Goal: Transaction & Acquisition: Purchase product/service

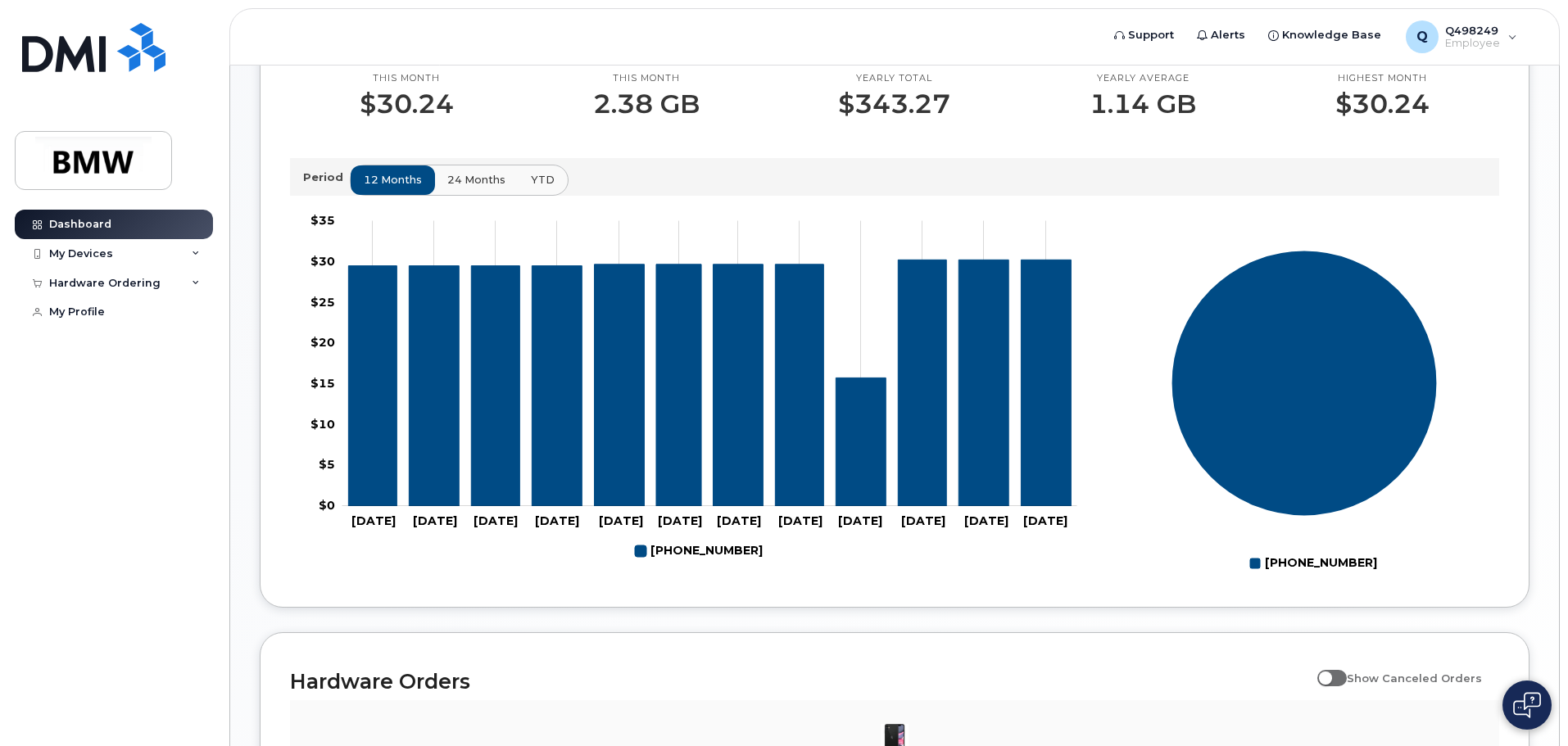
scroll to position [254, 0]
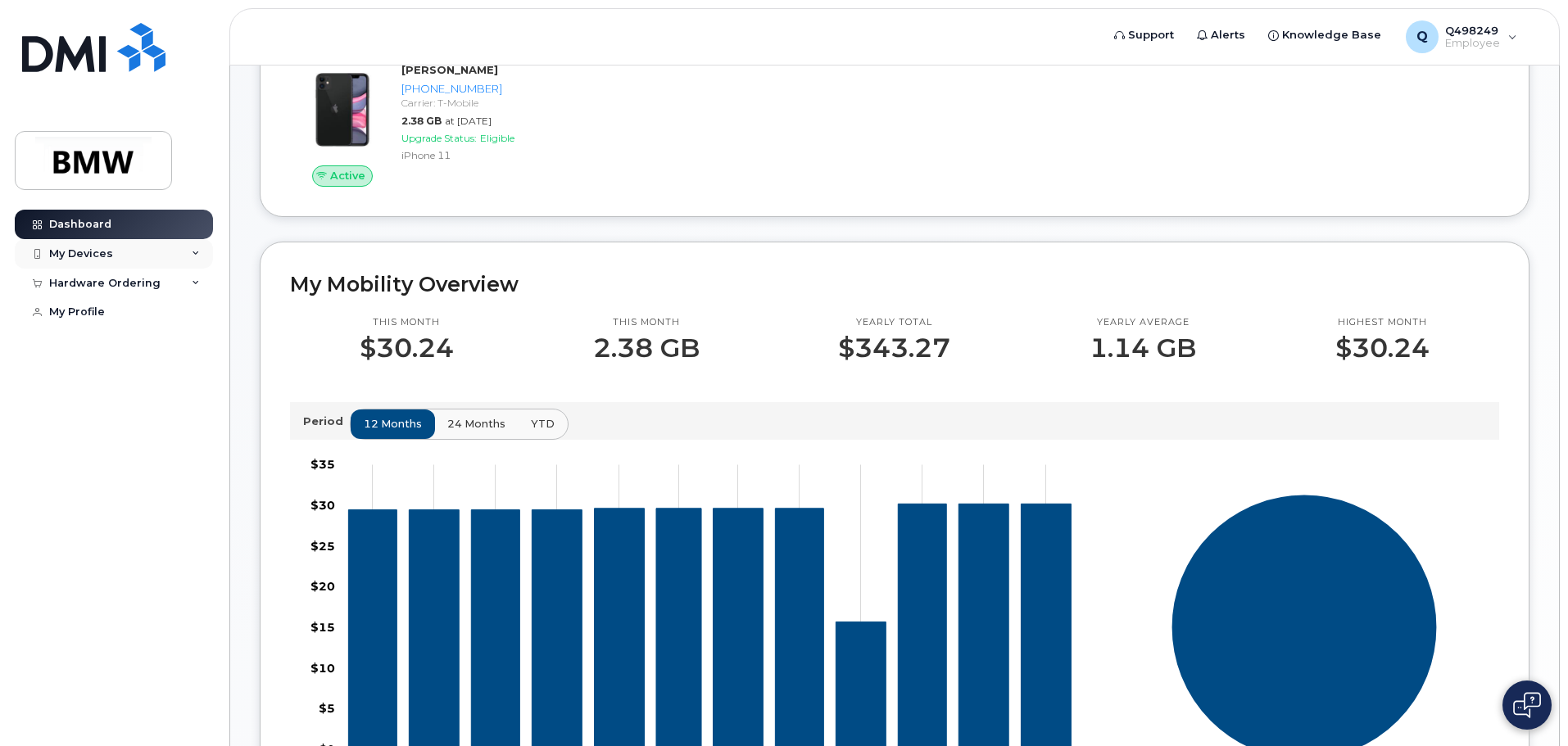
click at [194, 248] on div "My Devices" at bounding box center [113, 254] width 198 height 30
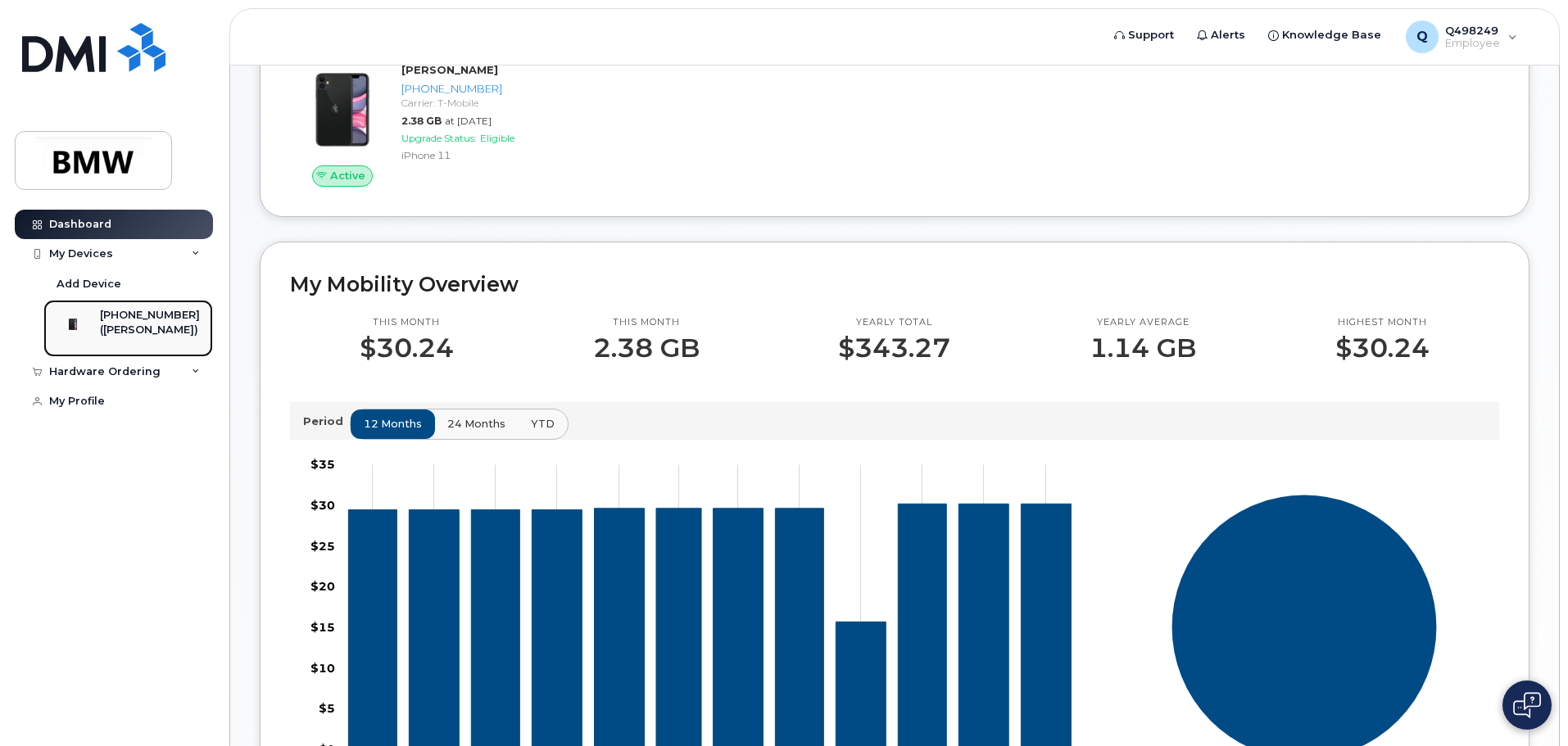
click at [130, 325] on div "([PERSON_NAME])" at bounding box center [149, 330] width 100 height 15
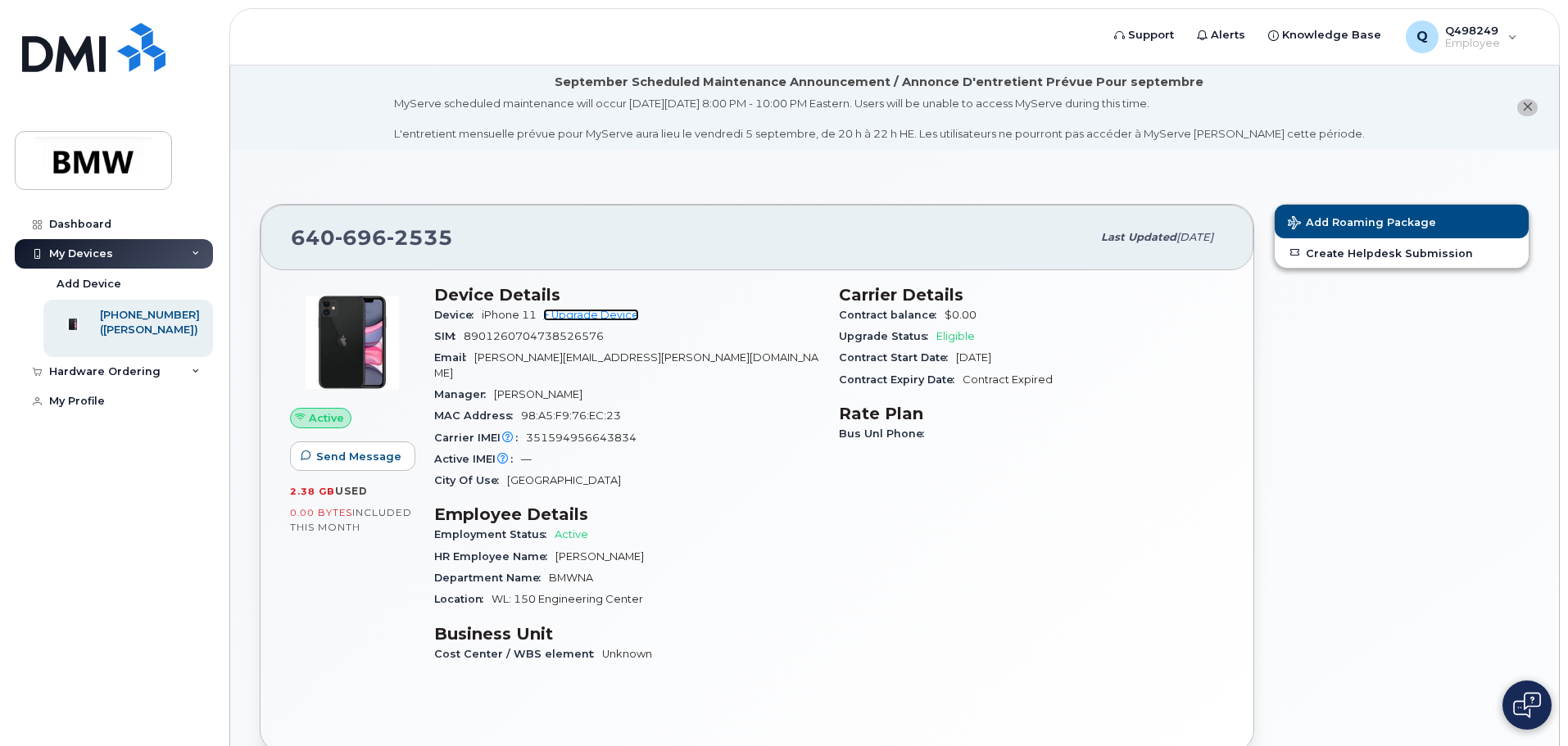
click at [602, 312] on link "+ Upgrade Device" at bounding box center [591, 315] width 96 height 12
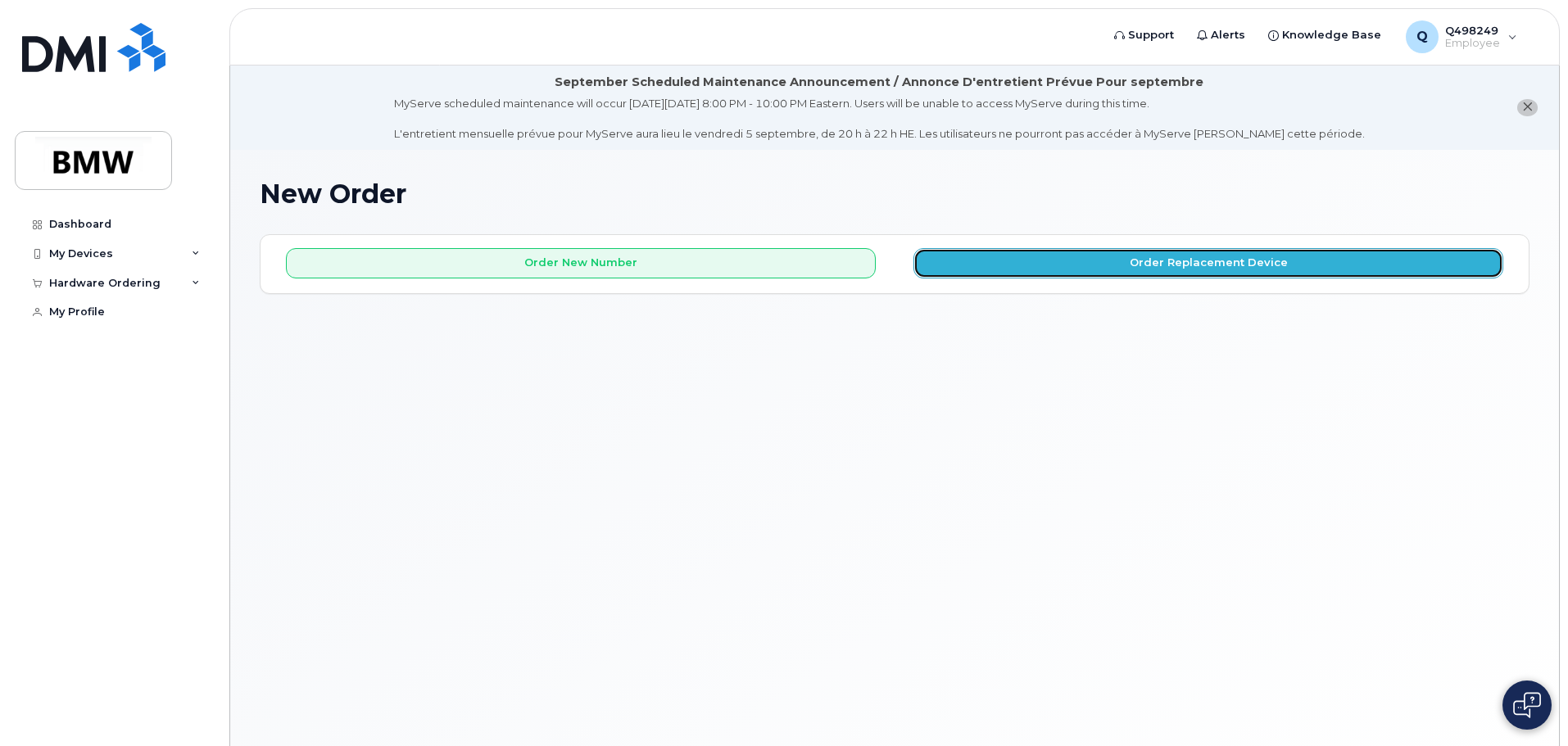
click at [1263, 262] on button "Order Replacement Device" at bounding box center [1208, 263] width 590 height 31
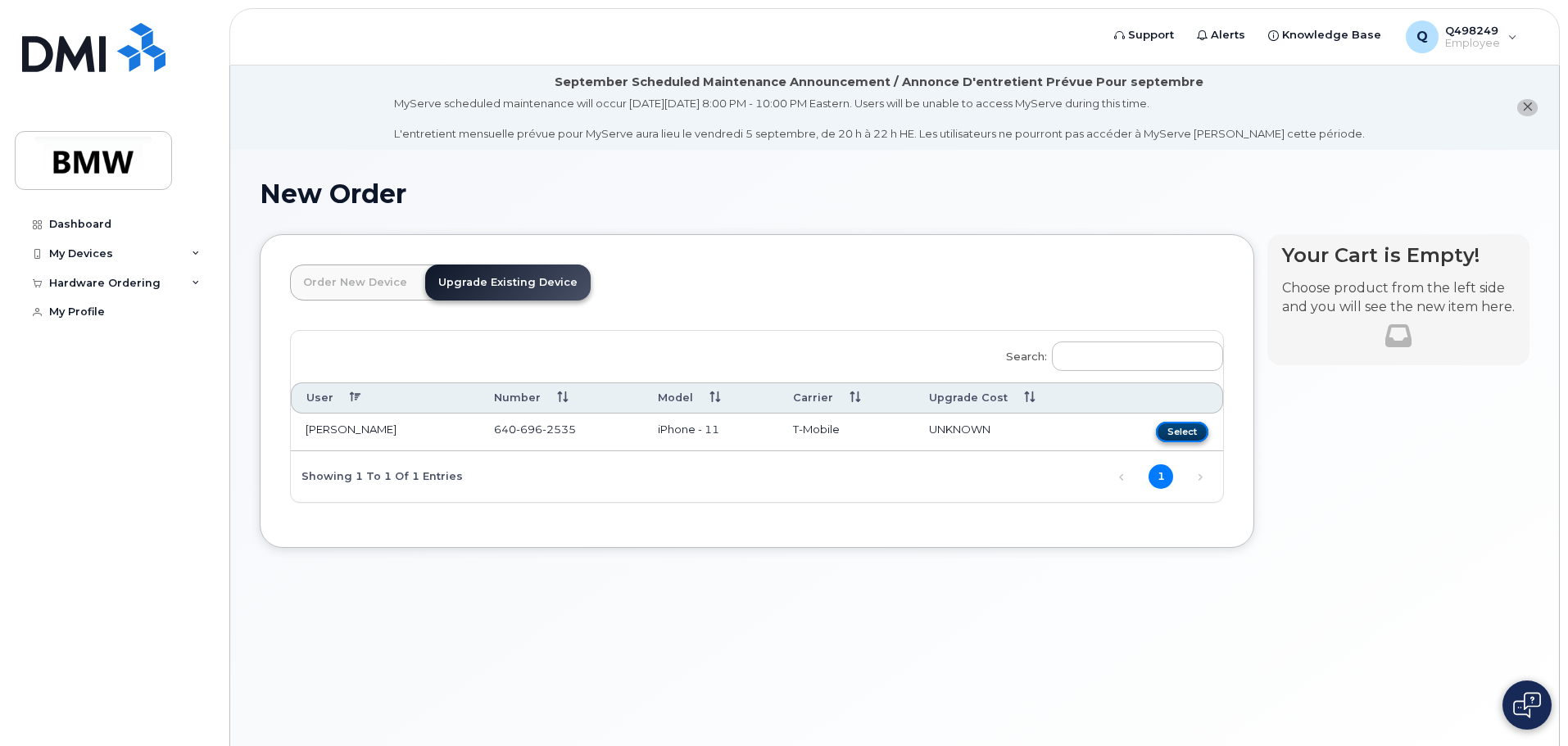
click at [1176, 429] on button "Select" at bounding box center [1182, 431] width 52 height 20
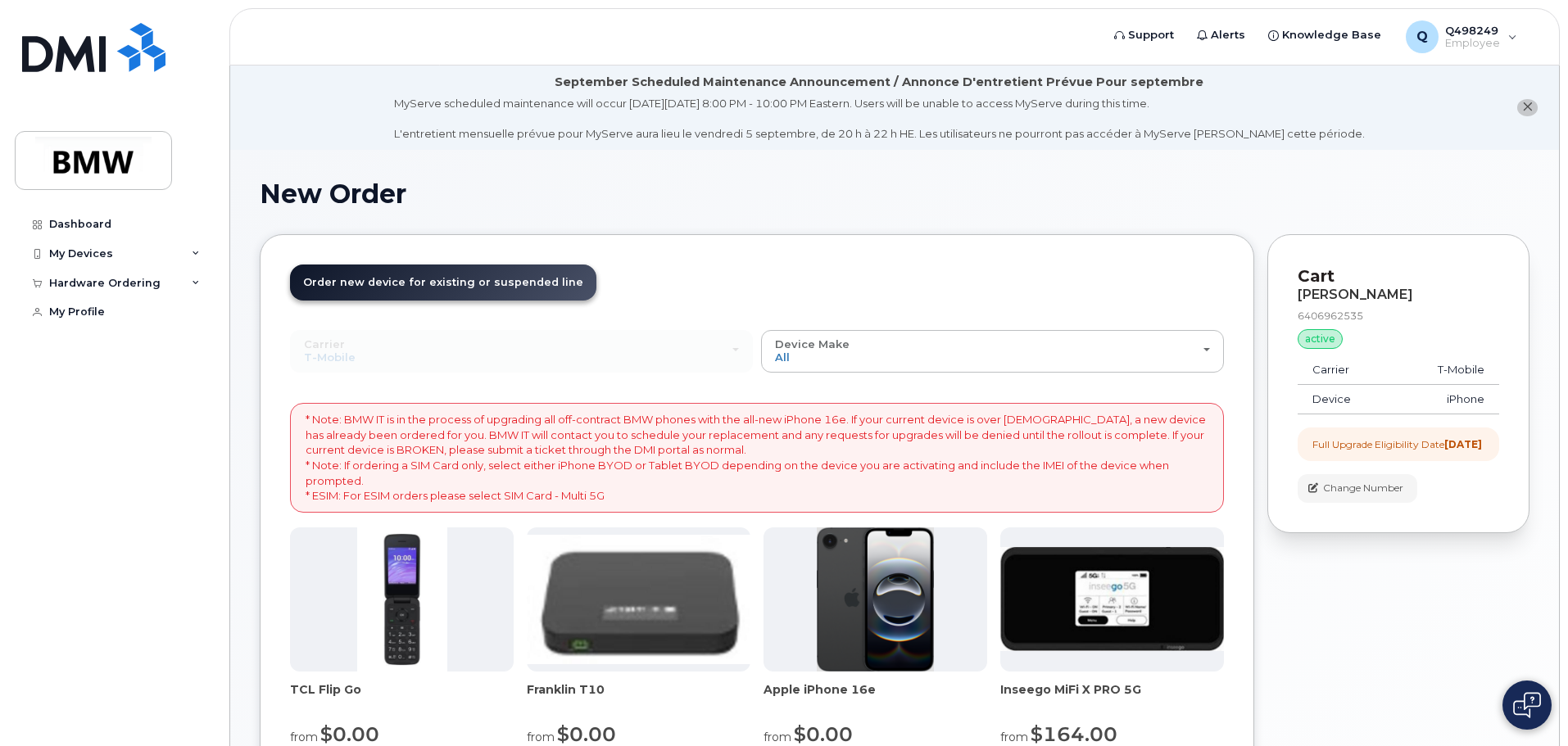
click at [879, 588] on img at bounding box center [876, 599] width 118 height 144
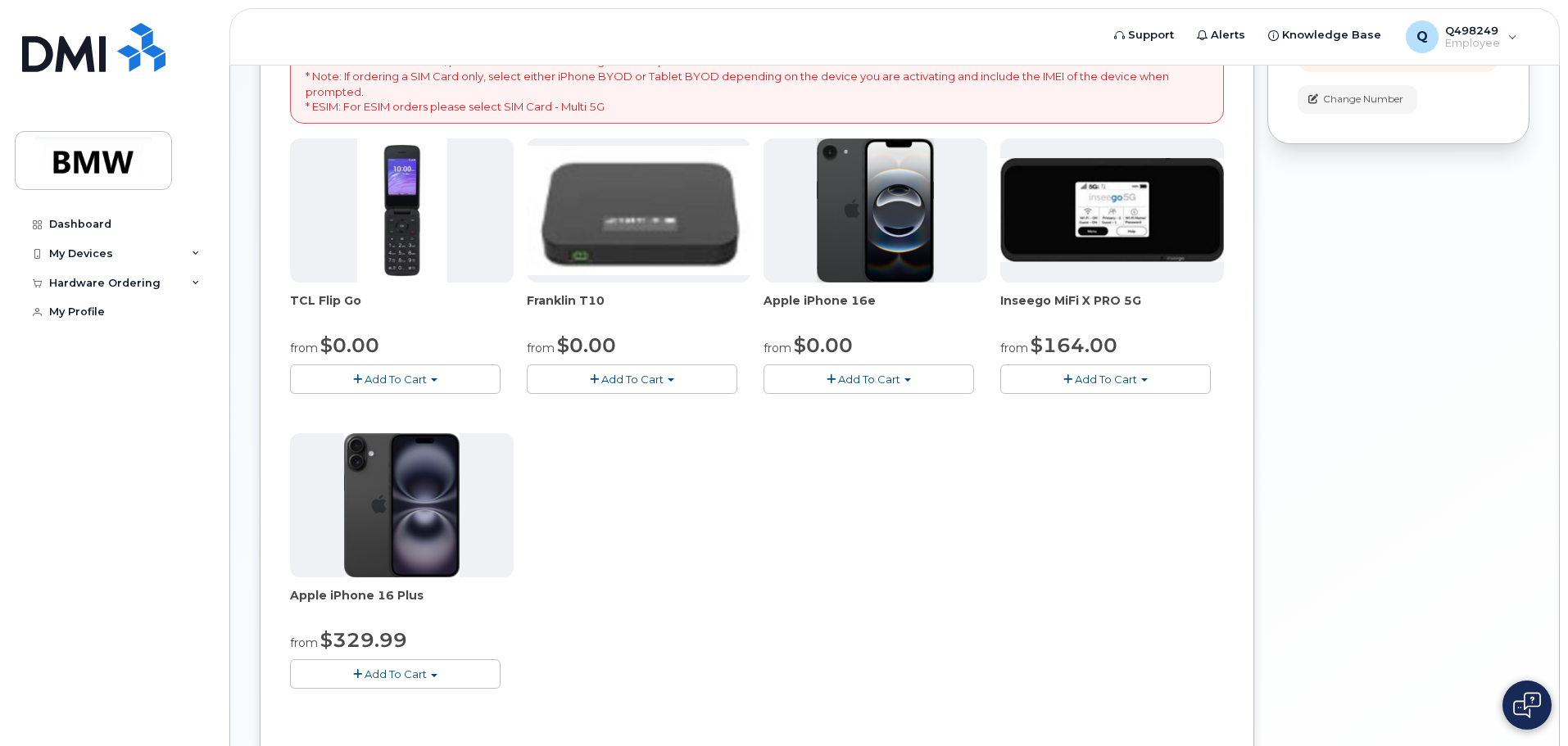
scroll to position [383, 0]
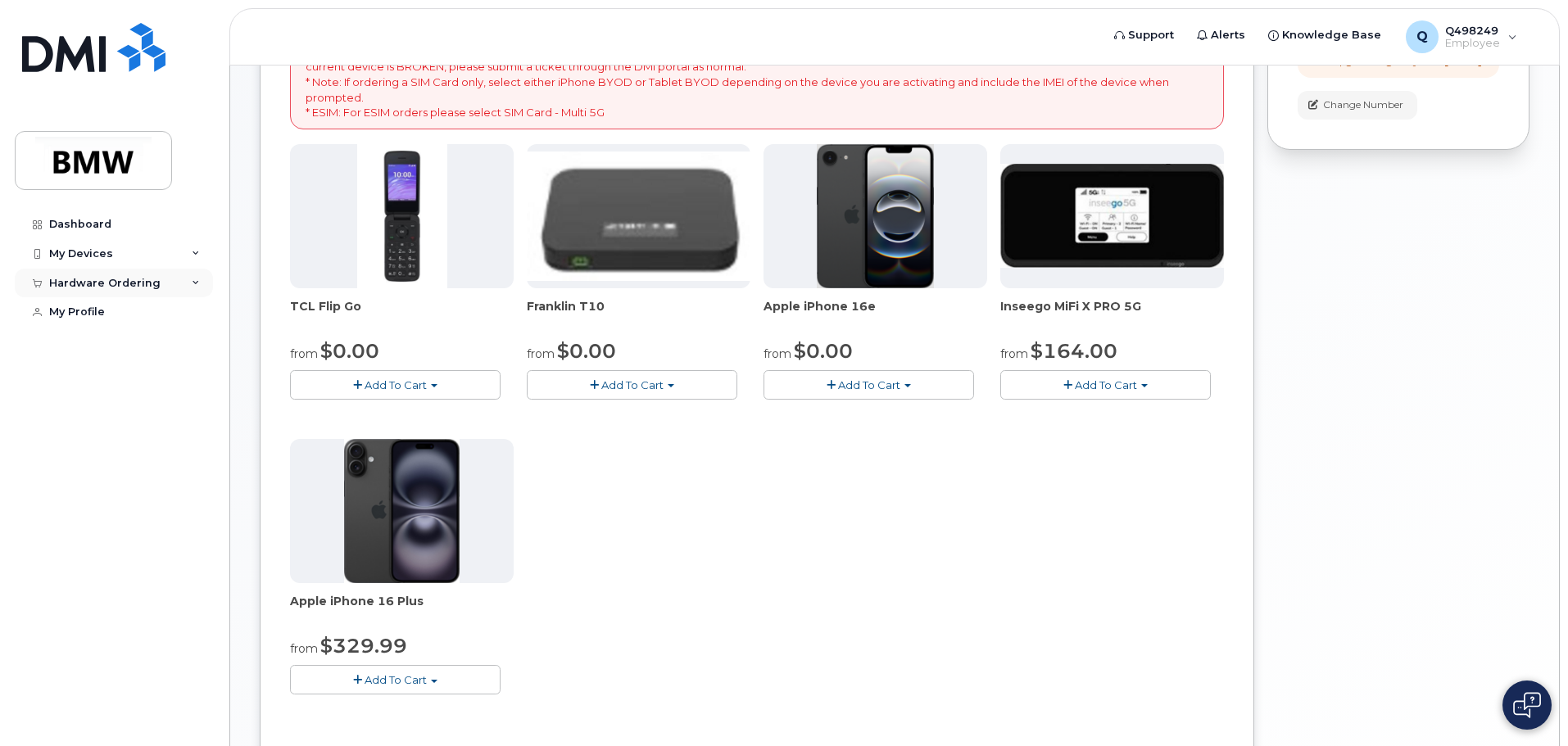
click at [196, 281] on icon at bounding box center [196, 283] width 8 height 8
click at [91, 314] on div "My Orders" at bounding box center [86, 312] width 59 height 15
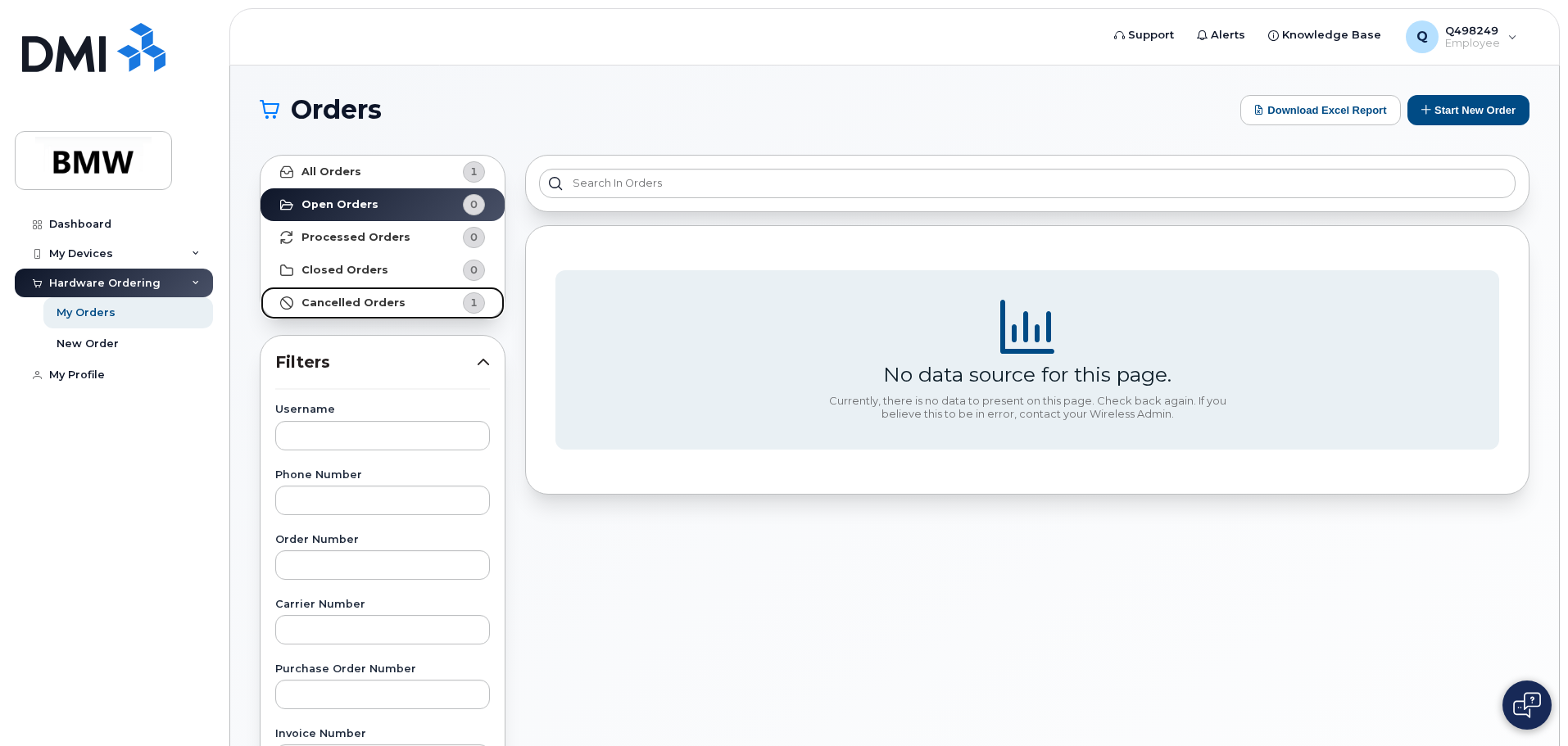
click at [357, 303] on strong "Cancelled Orders" at bounding box center [353, 303] width 104 height 13
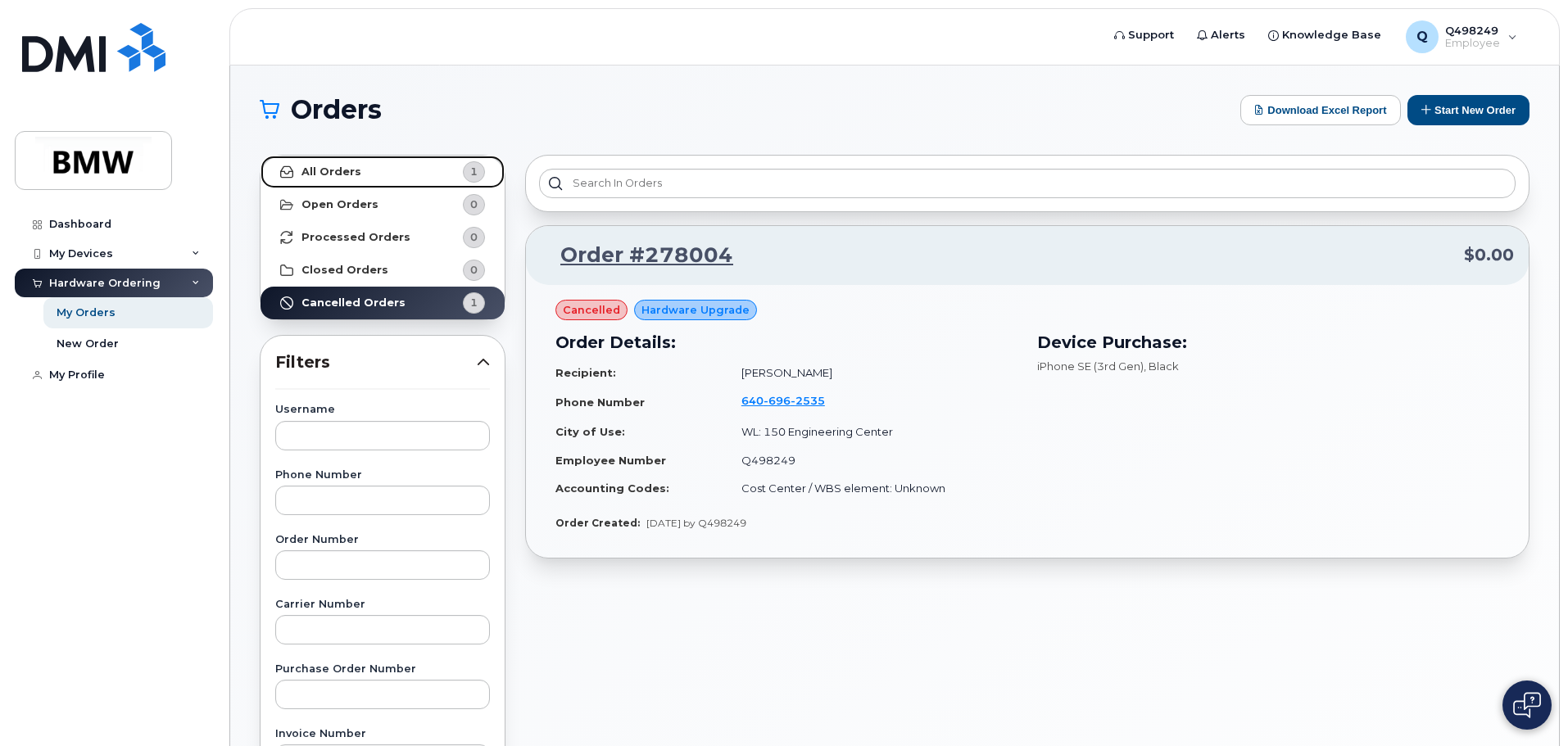
click at [363, 168] on link "All Orders 1" at bounding box center [382, 172] width 244 height 33
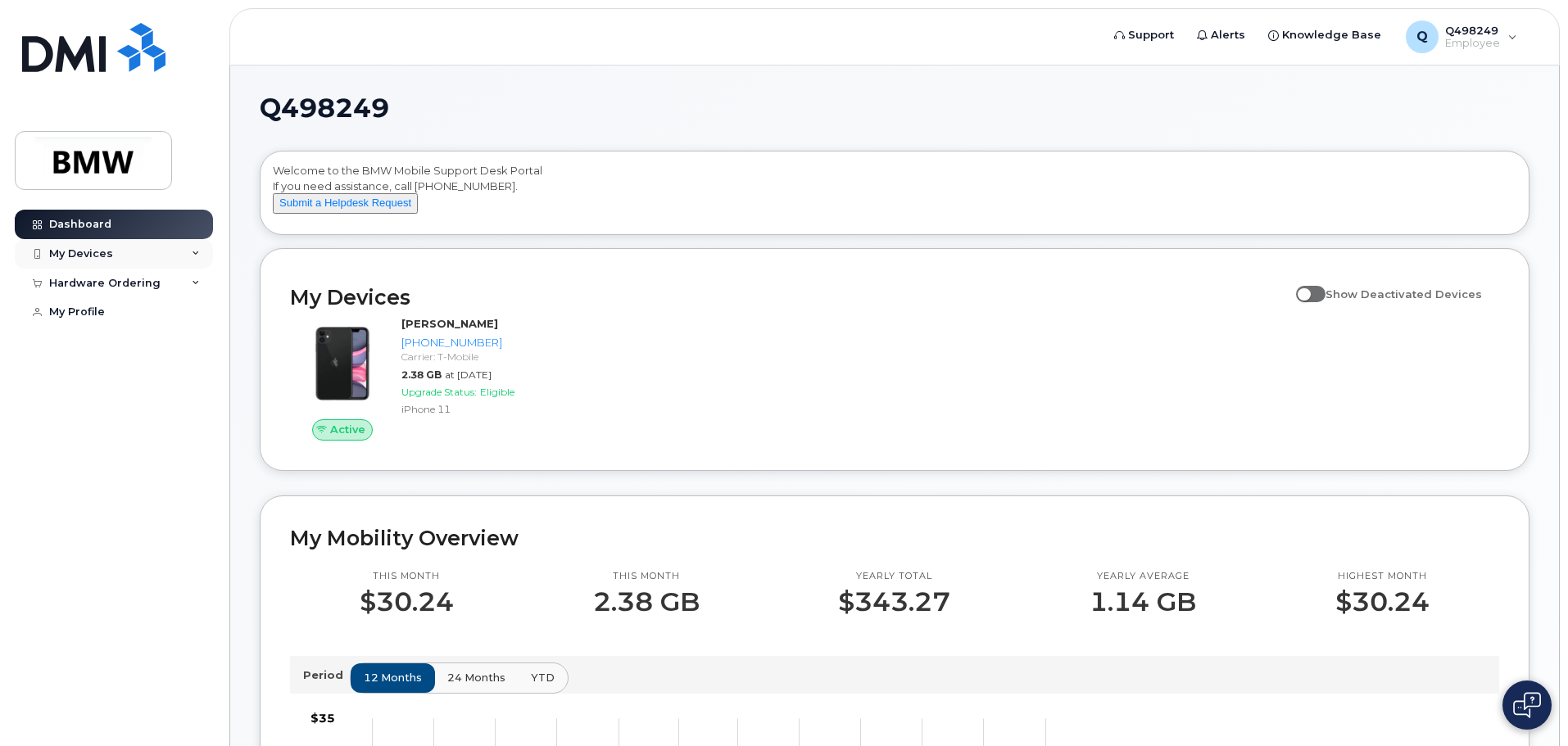
click at [137, 253] on div "My Devices" at bounding box center [113, 254] width 198 height 30
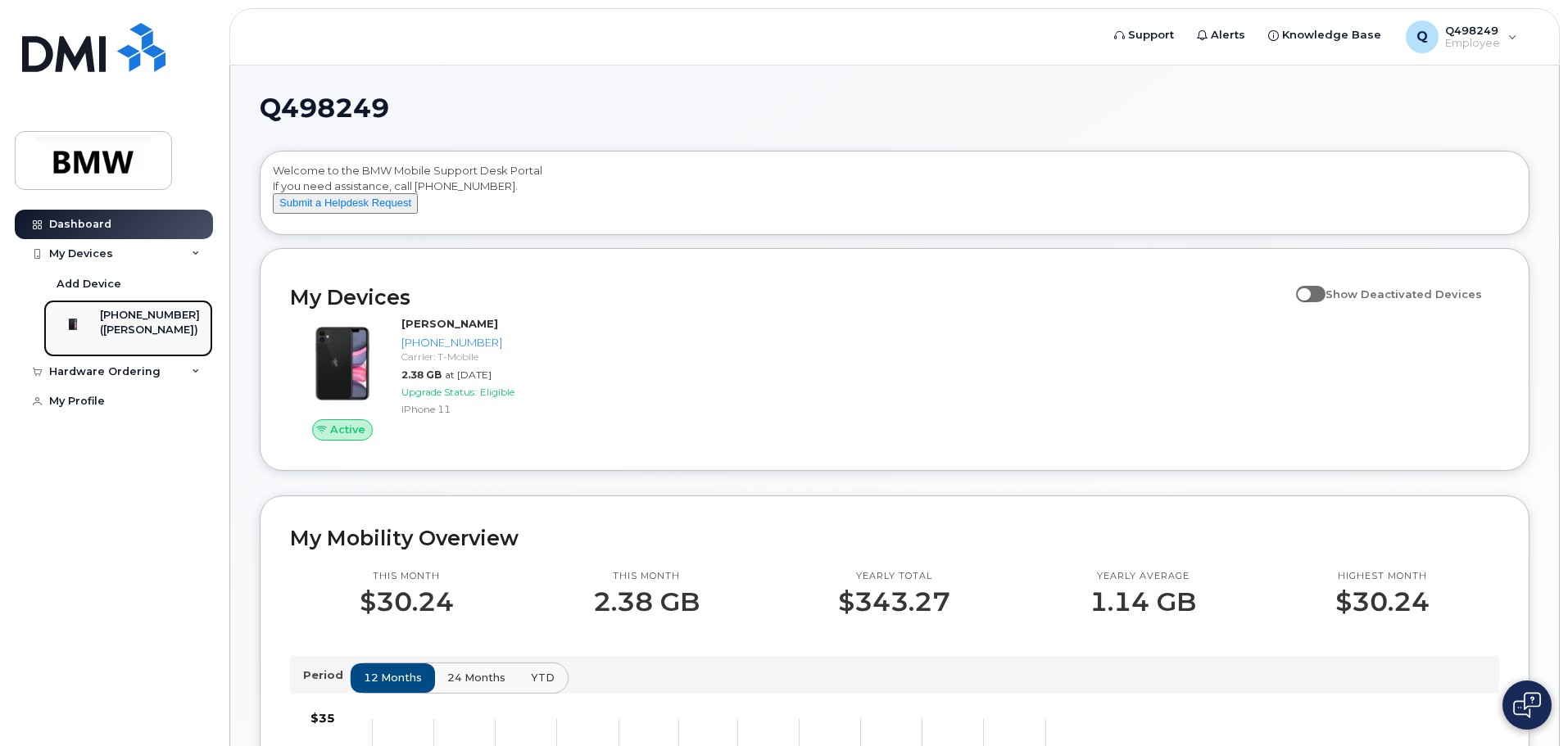
click at [139, 321] on div "[PHONE_NUMBER]" at bounding box center [149, 315] width 100 height 15
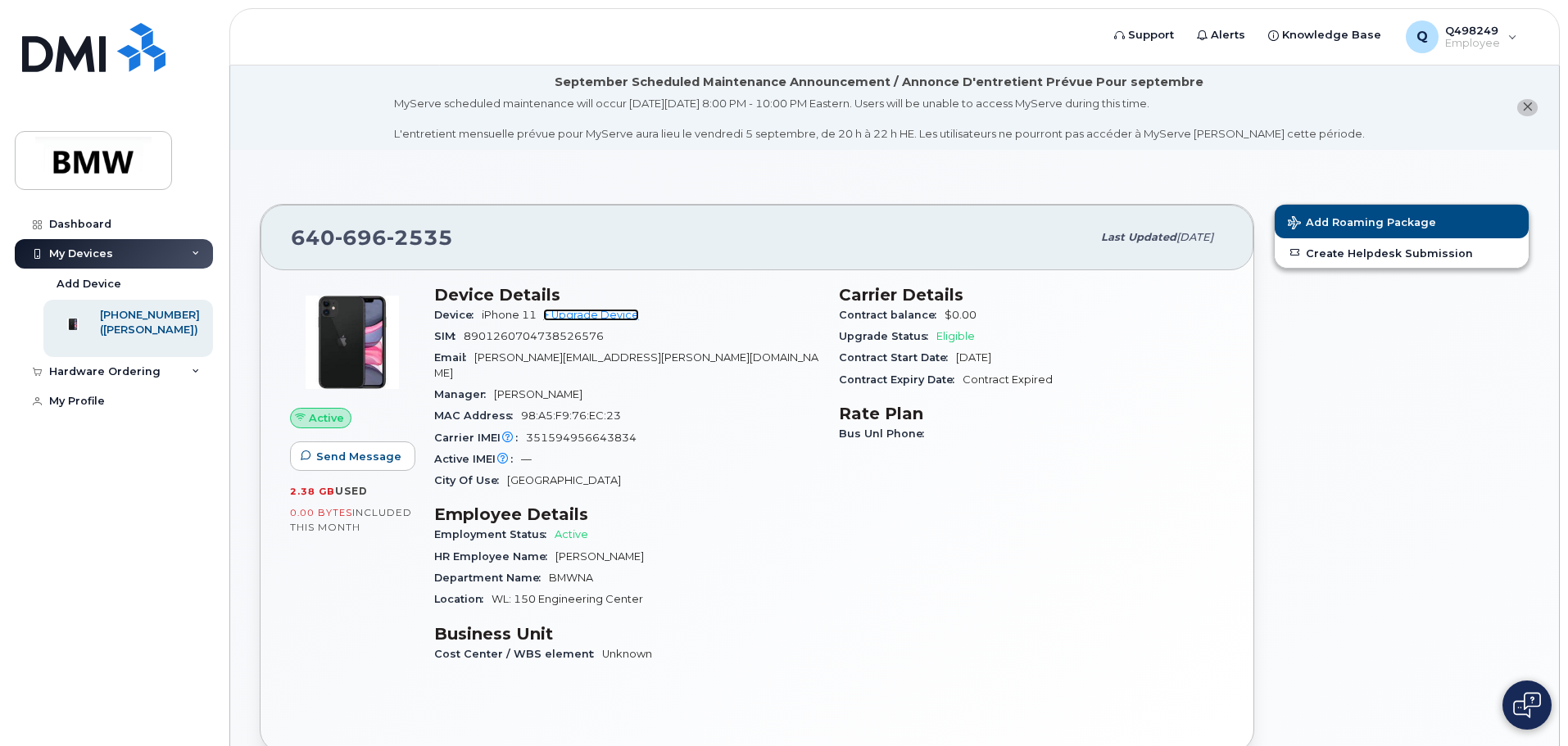
click at [587, 309] on link "+ Upgrade Device" at bounding box center [591, 315] width 96 height 12
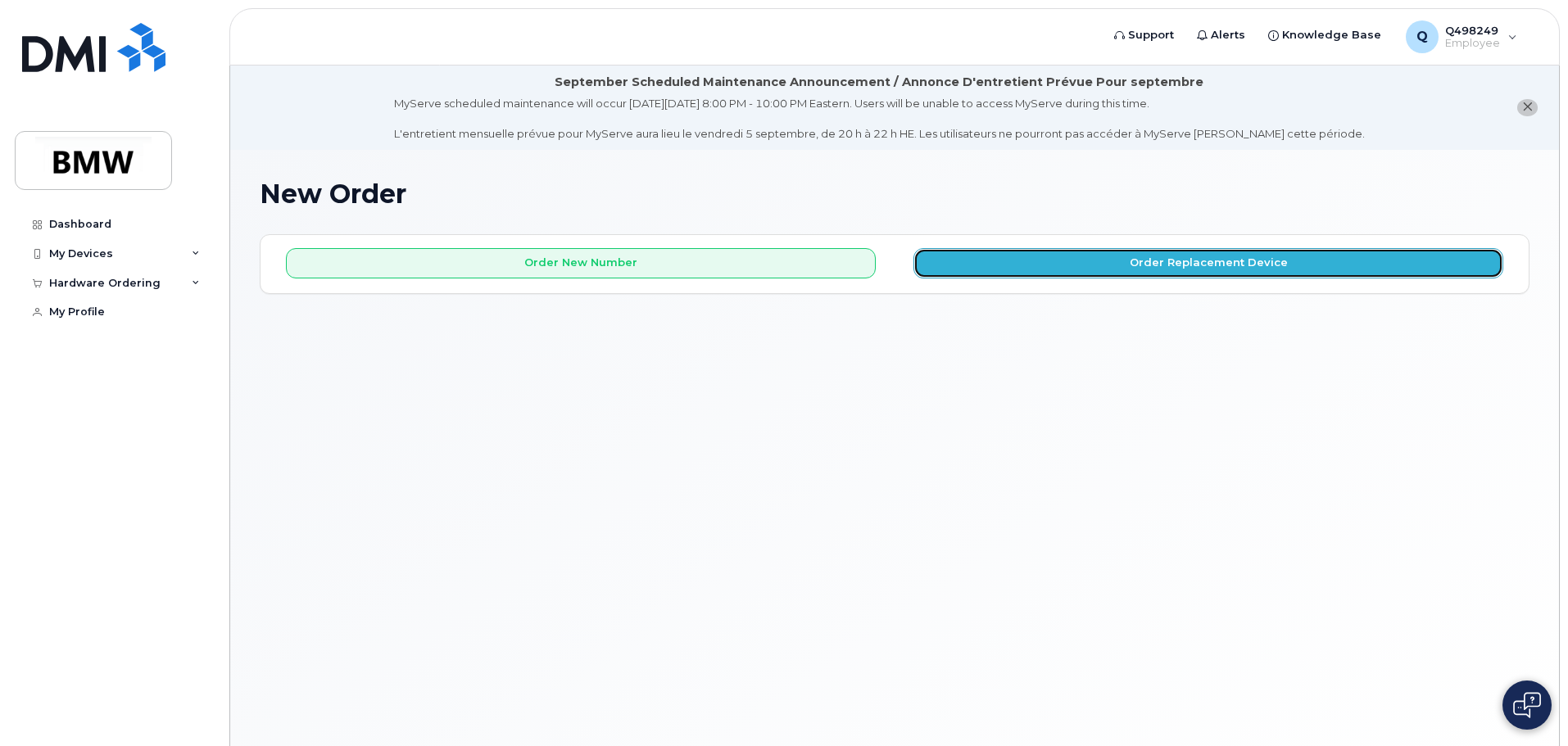
click at [1131, 258] on button "Order Replacement Device" at bounding box center [1208, 263] width 590 height 31
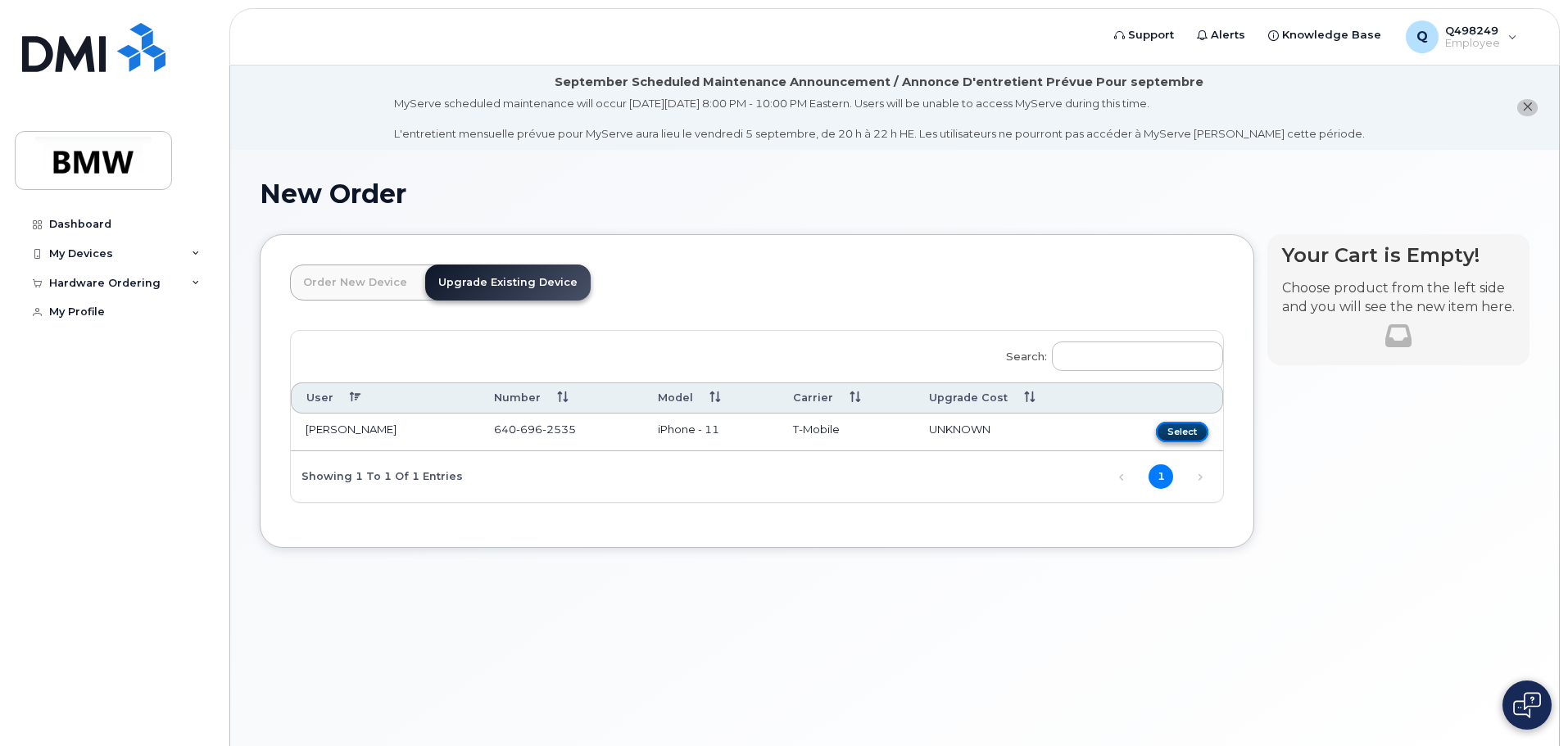
click at [1180, 433] on button "Select" at bounding box center [1182, 431] width 52 height 20
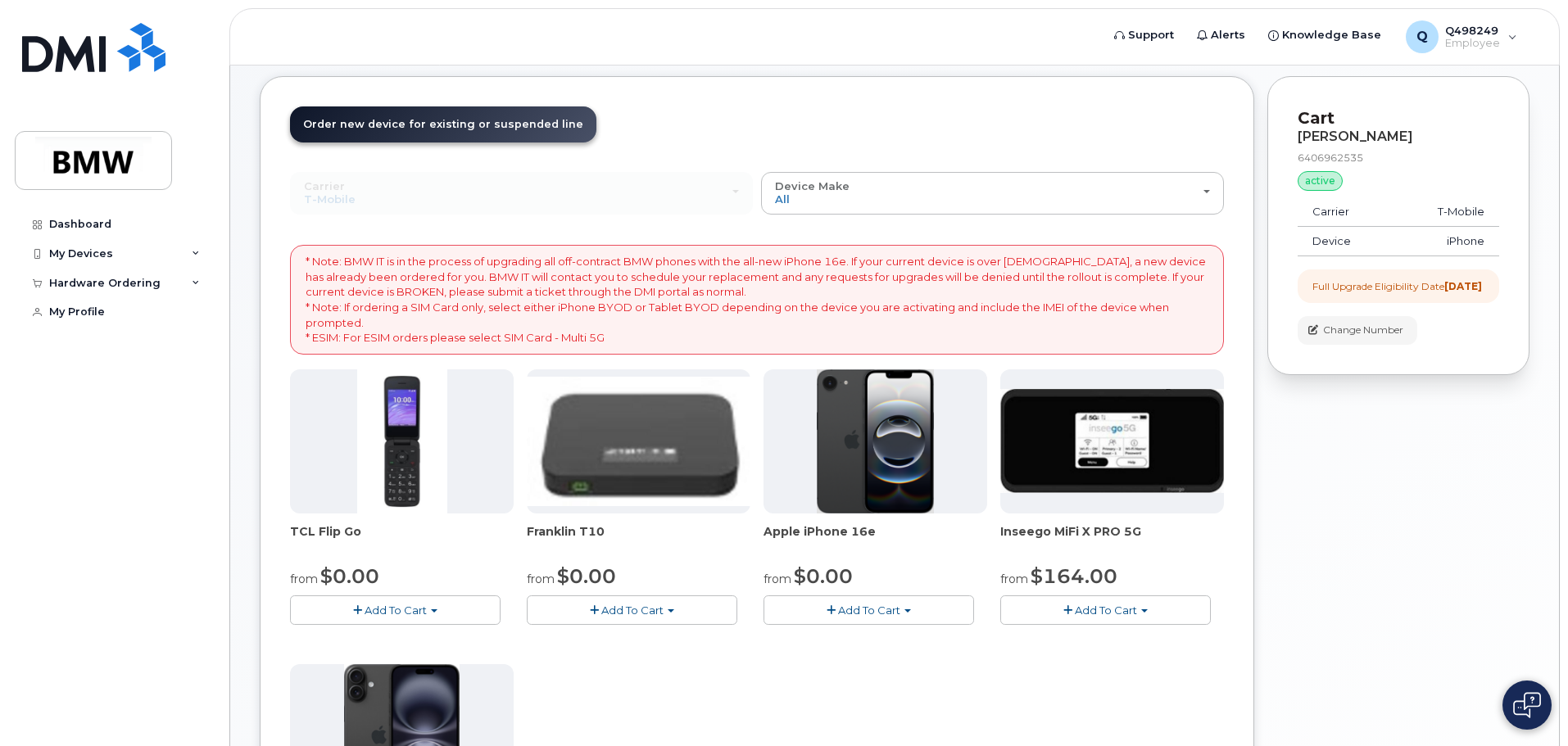
scroll to position [164, 0]
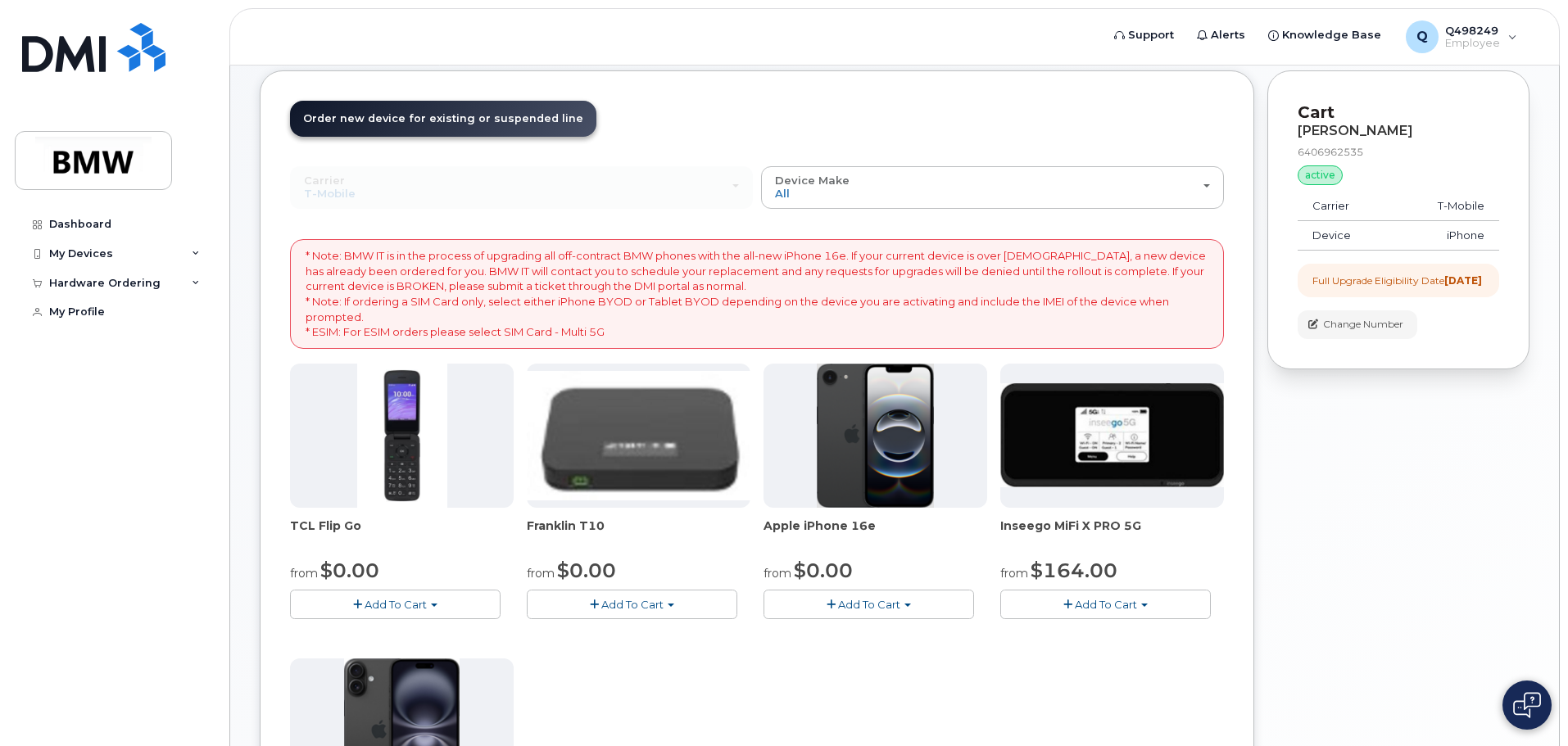
drag, startPoint x: 854, startPoint y: 530, endPoint x: 917, endPoint y: 525, distance: 63.2
click at [917, 525] on span "Apple iPhone 16e" at bounding box center [876, 534] width 224 height 33
drag, startPoint x: 848, startPoint y: 527, endPoint x: 906, endPoint y: 527, distance: 58.0
click at [906, 527] on span "Apple iPhone 16e" at bounding box center [876, 534] width 224 height 33
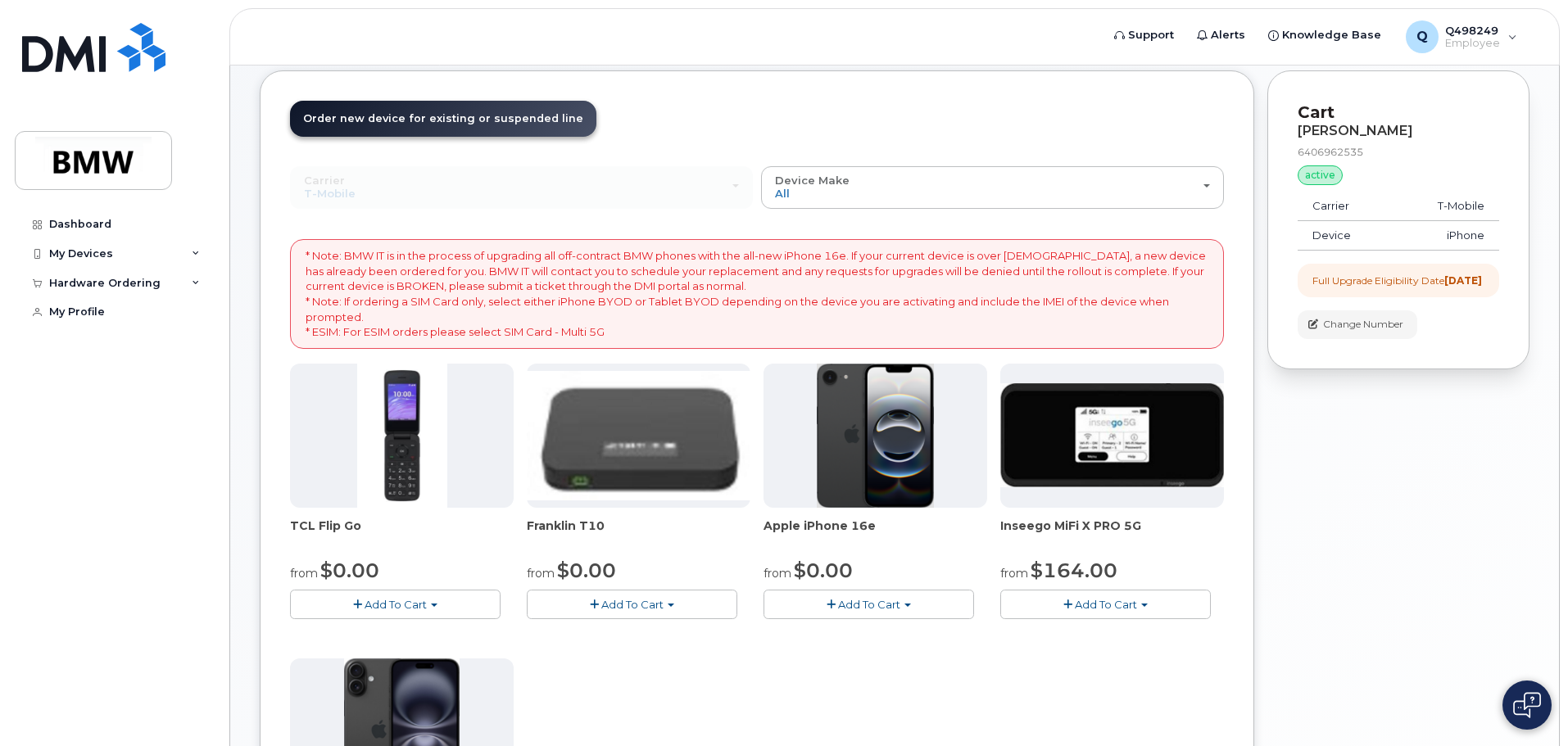
click at [906, 527] on span "Apple iPhone 16e" at bounding box center [876, 534] width 224 height 33
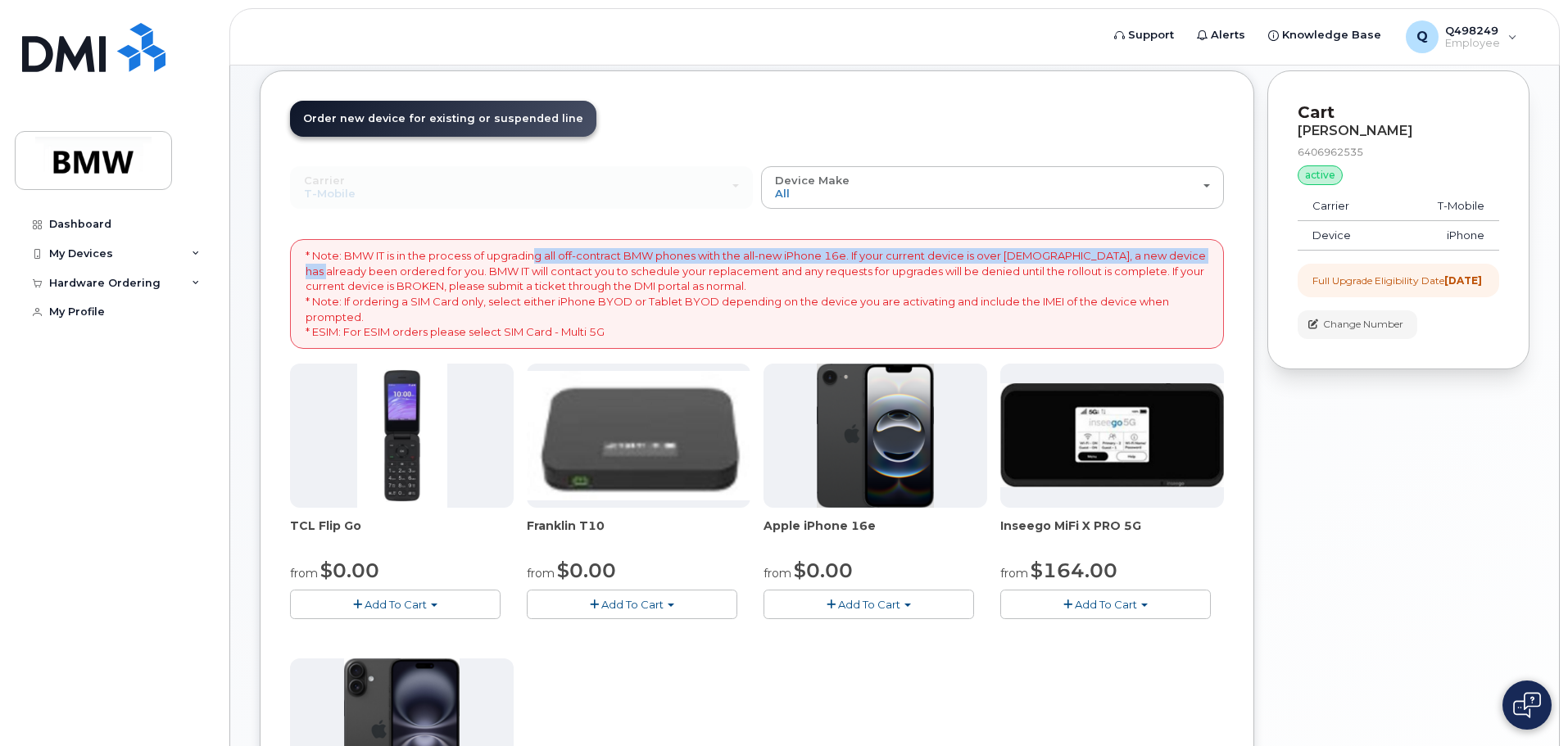
drag, startPoint x: 540, startPoint y: 258, endPoint x: 1222, endPoint y: 255, distance: 682.0
click at [1222, 255] on div "* Note: BMW IT is in the process of upgrading all off-contract BMW phones with …" at bounding box center [757, 293] width 934 height 109
click at [1223, 256] on div "* Note: BMW IT is in the process of upgrading all off-contract BMW phones with …" at bounding box center [757, 293] width 934 height 109
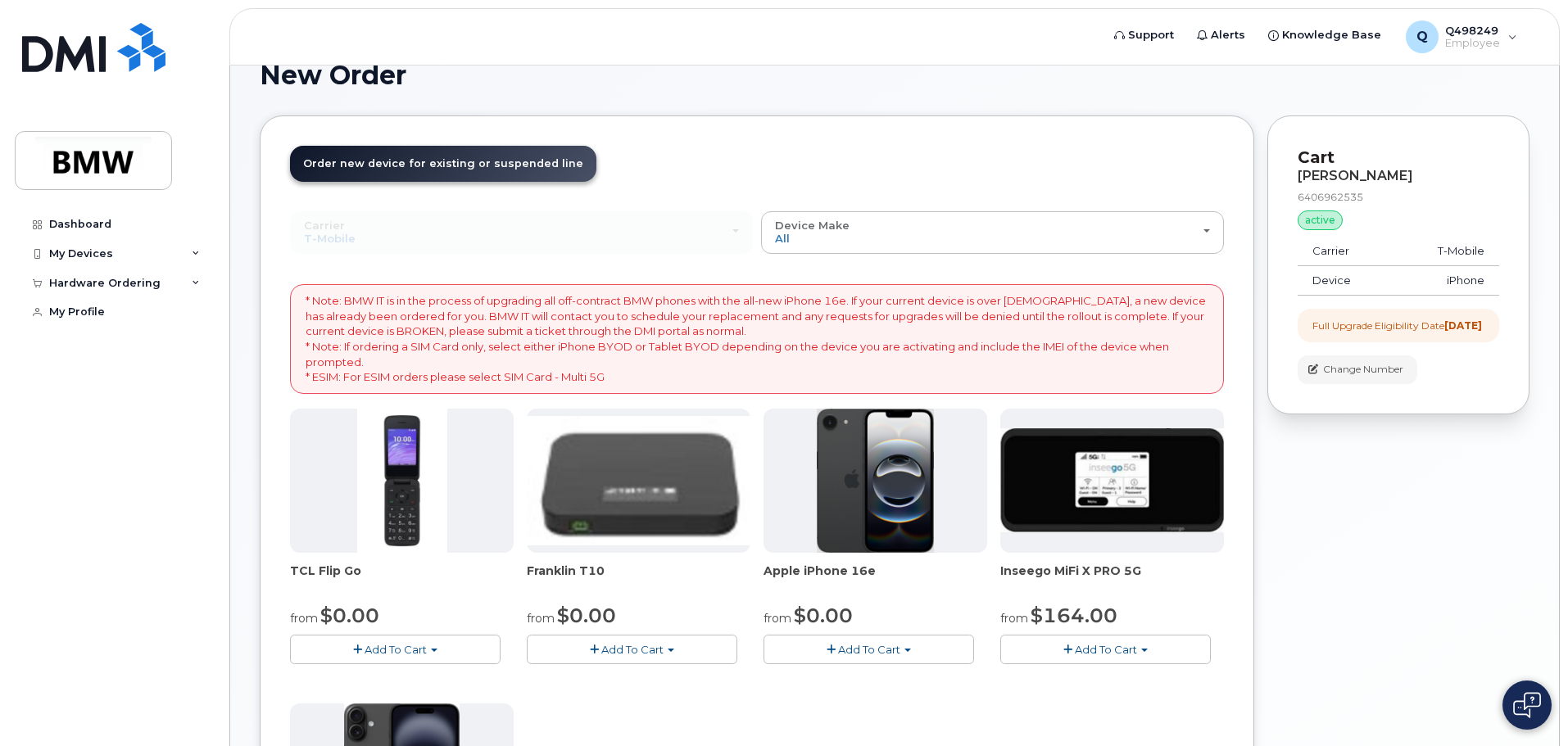
scroll to position [246, 0]
